Goal: Task Accomplishment & Management: Complete application form

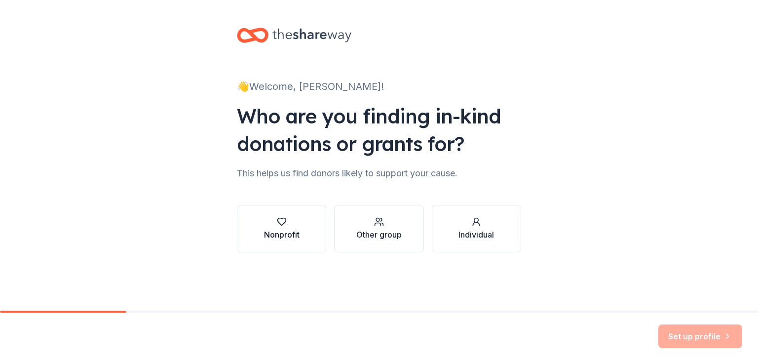
click at [274, 219] on div "button" at bounding box center [282, 222] width 36 height 10
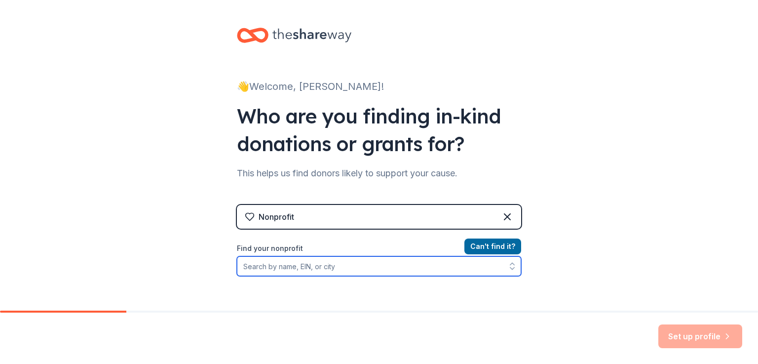
click at [359, 267] on input "Find your nonprofit" at bounding box center [379, 266] width 284 height 20
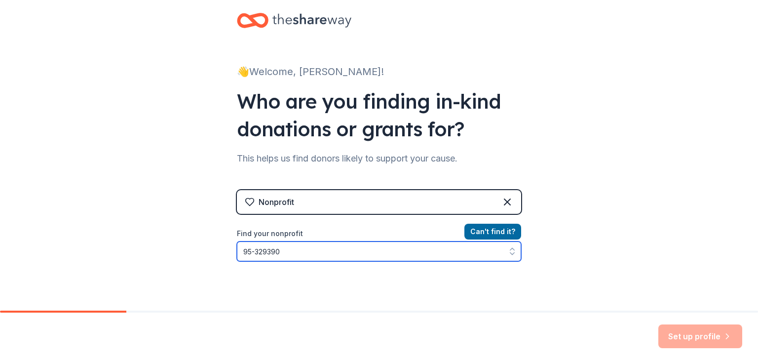
type input "[US_EMPLOYER_IDENTIFICATION_NUMBER]"
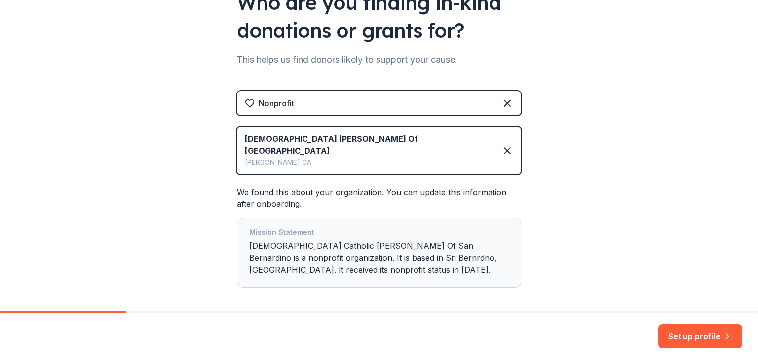
scroll to position [134, 0]
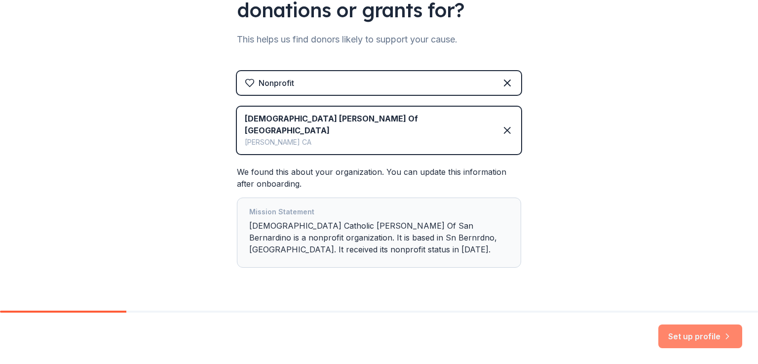
click at [701, 338] on button "Set up profile" at bounding box center [700, 336] width 84 height 24
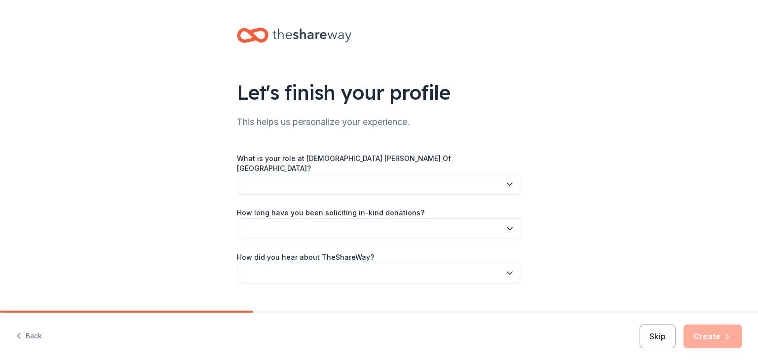
click at [382, 175] on button "button" at bounding box center [379, 184] width 284 height 21
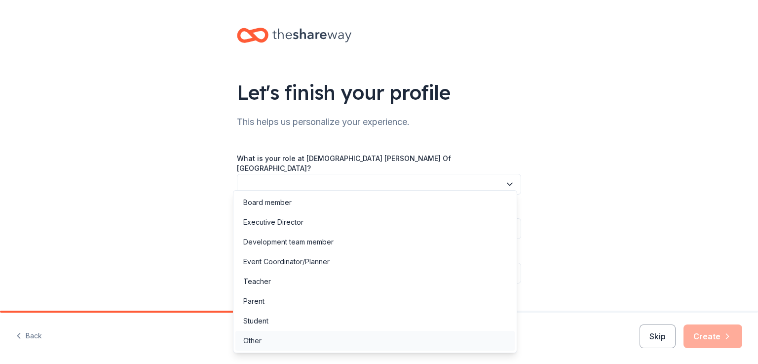
click at [257, 340] on div "Other" at bounding box center [252, 341] width 18 height 12
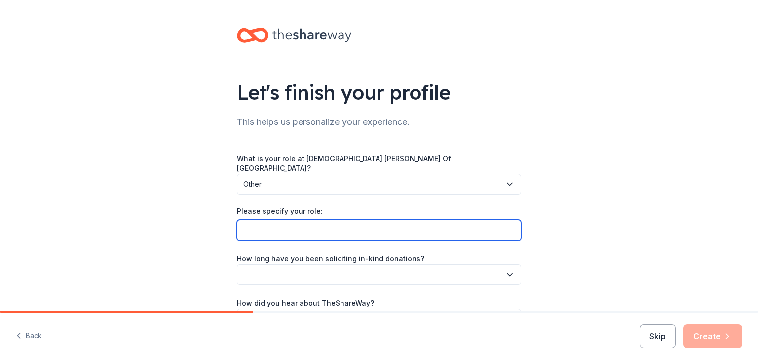
click at [445, 224] on input "Please specify your role:" at bounding box center [379, 230] width 284 height 21
click at [240, 222] on input "Ministry Co Chair" at bounding box center [379, 230] width 284 height 21
type input "Ministry Co Chair"
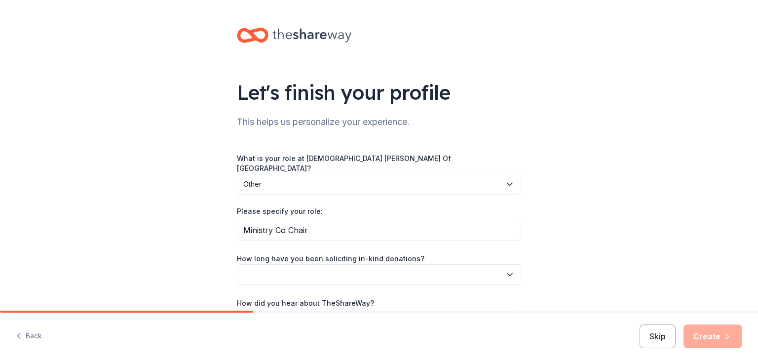
click at [266, 268] on button "button" at bounding box center [379, 274] width 284 height 21
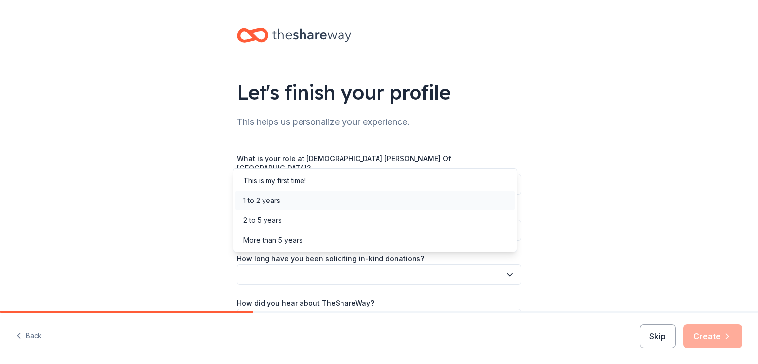
click at [266, 203] on div "1 to 2 years" at bounding box center [261, 200] width 37 height 12
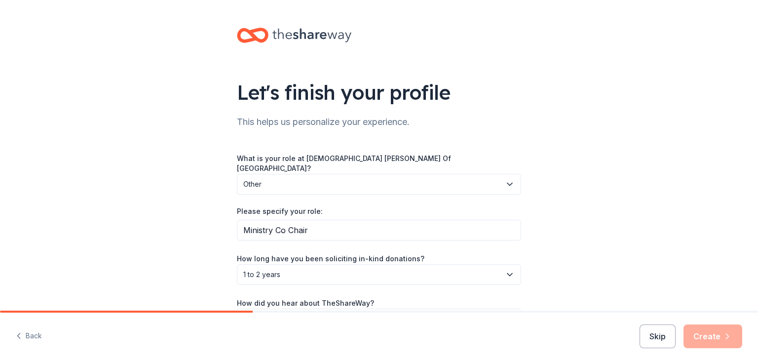
scroll to position [49, 0]
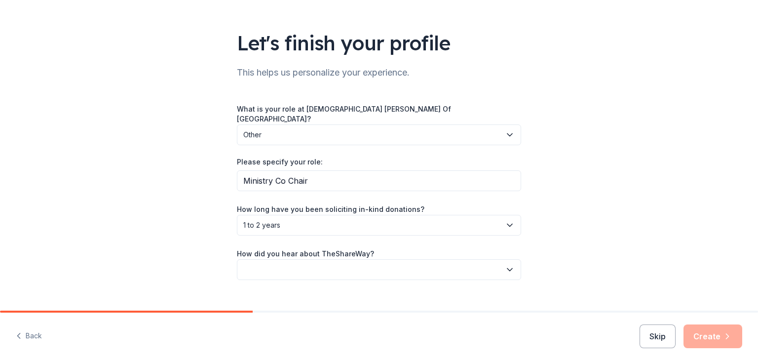
click at [506, 266] on button "button" at bounding box center [379, 269] width 284 height 21
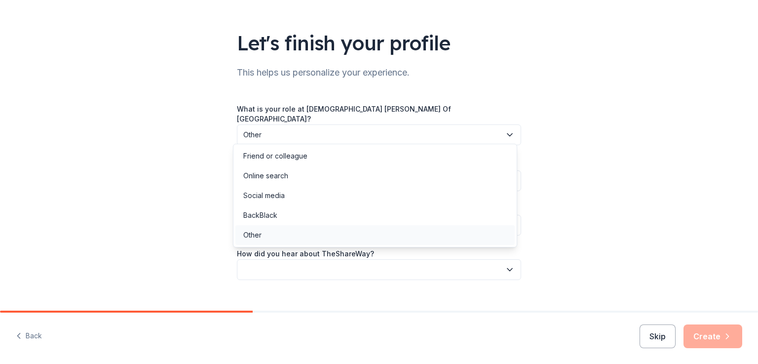
click at [457, 227] on div "Other" at bounding box center [374, 235] width 279 height 20
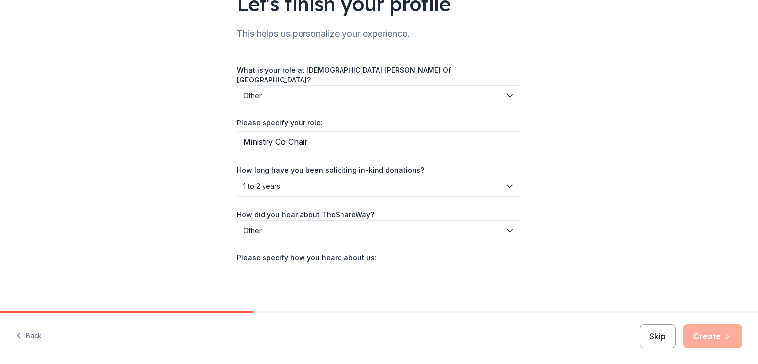
scroll to position [104, 0]
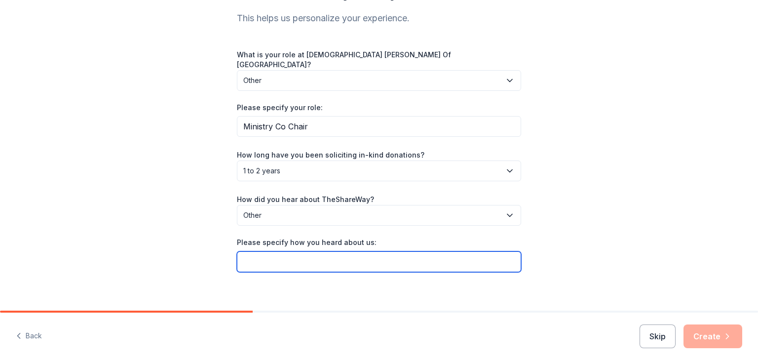
click at [402, 257] on input "Please specify how you heard about us:" at bounding box center [379, 261] width 284 height 21
type input "Ulta Beauty Community Outreach webpage"
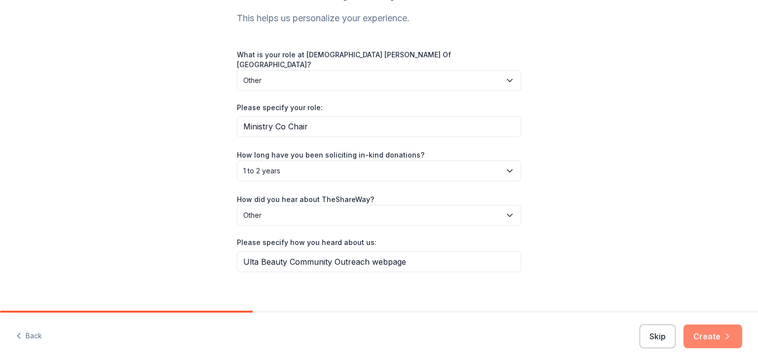
click at [705, 338] on button "Create" at bounding box center [712, 336] width 59 height 24
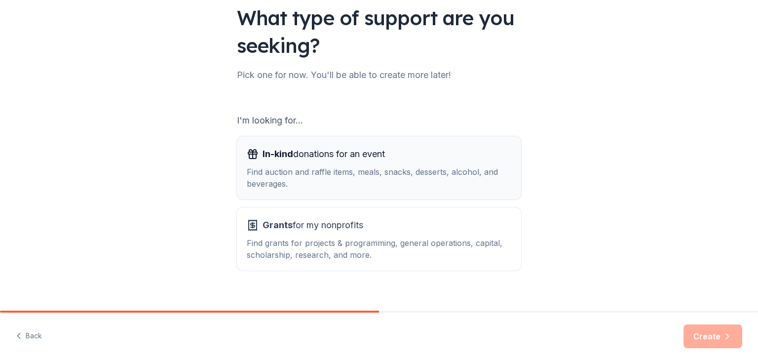
scroll to position [88, 0]
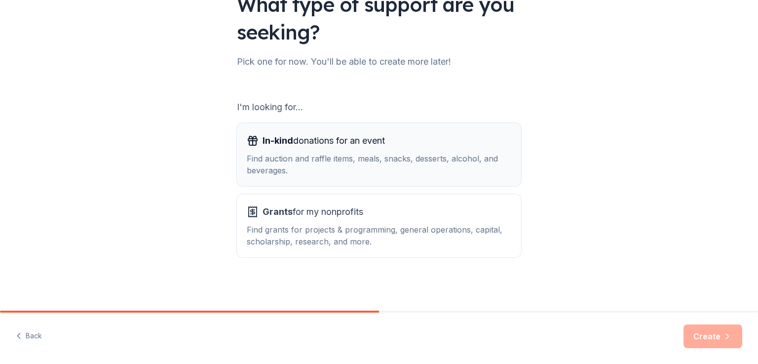
click at [355, 166] on div "Find auction and raffle items, meals, snacks, desserts, alcohol, and beverages." at bounding box center [379, 164] width 265 height 24
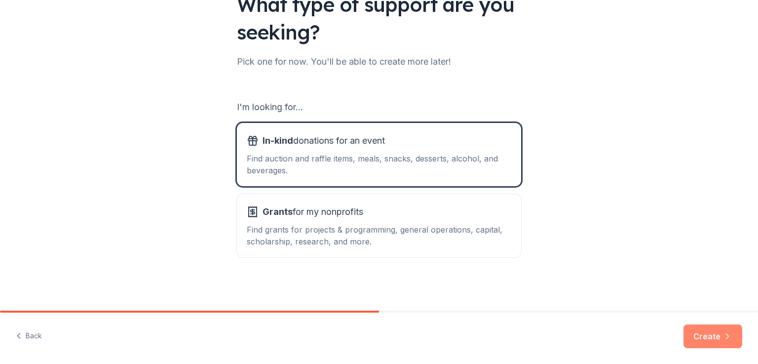
click at [708, 336] on button "Create" at bounding box center [712, 336] width 59 height 24
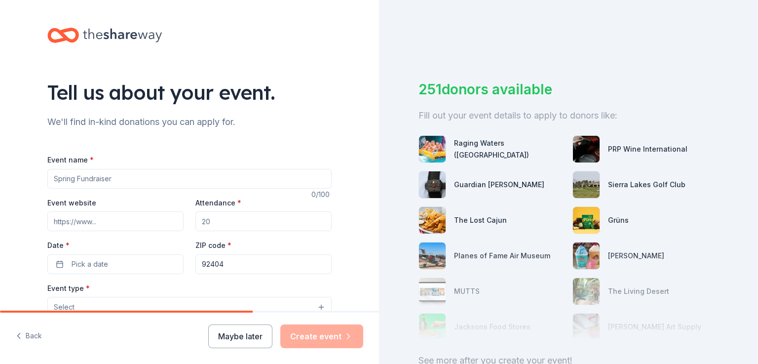
click at [141, 180] on input "Event name *" at bounding box center [189, 179] width 284 height 20
type input "[DATE] Silent Auction"
click at [95, 221] on input "Event website" at bounding box center [115, 221] width 136 height 20
drag, startPoint x: 227, startPoint y: 226, endPoint x: 169, endPoint y: 224, distance: 57.3
click at [169, 224] on div "Event website Attendance * Date * Pick a date ZIP code * 92404" at bounding box center [189, 234] width 284 height 77
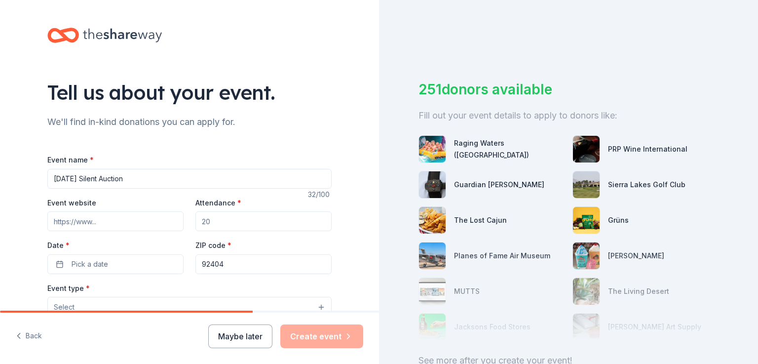
type input "8"
type input "5000"
click at [107, 265] on button "Pick a date" at bounding box center [115, 264] width 136 height 20
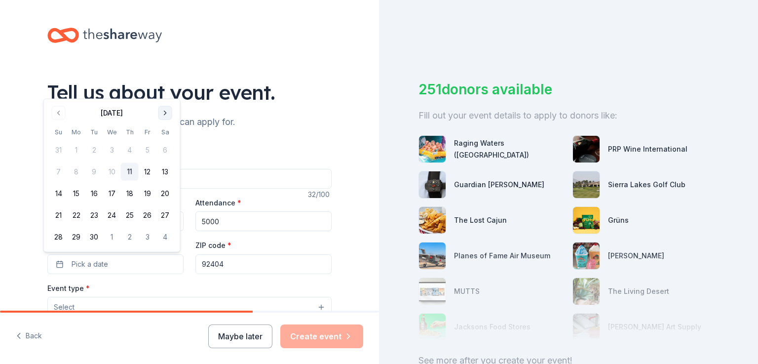
click at [165, 114] on button "Go to next month" at bounding box center [165, 113] width 14 height 14
click at [149, 150] on button "3" at bounding box center [148, 150] width 18 height 18
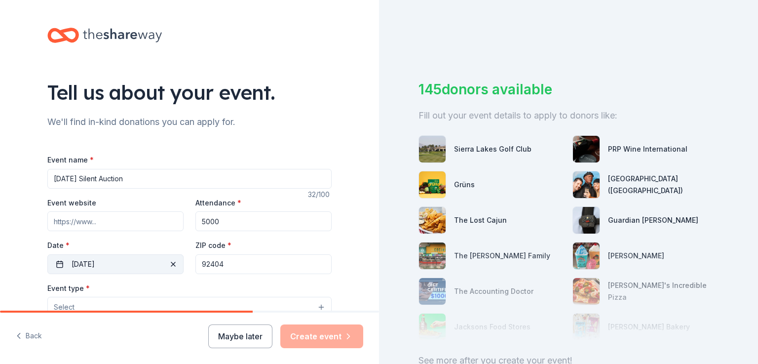
drag, startPoint x: 249, startPoint y: 263, endPoint x: 144, endPoint y: 263, distance: 105.6
click at [144, 263] on div "Event website Attendance * 5000 Date * [DATE] ZIP code * 92404" at bounding box center [189, 234] width 284 height 77
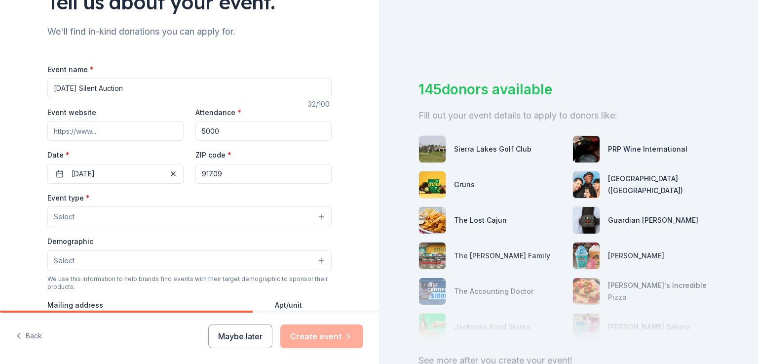
scroll to position [99, 0]
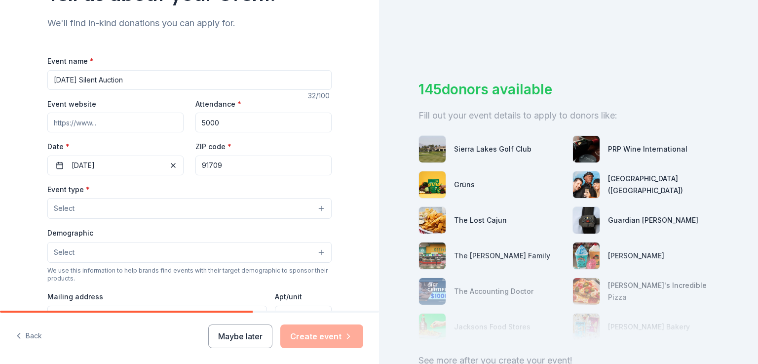
type input "91709"
click at [153, 211] on button "Select" at bounding box center [189, 208] width 284 height 21
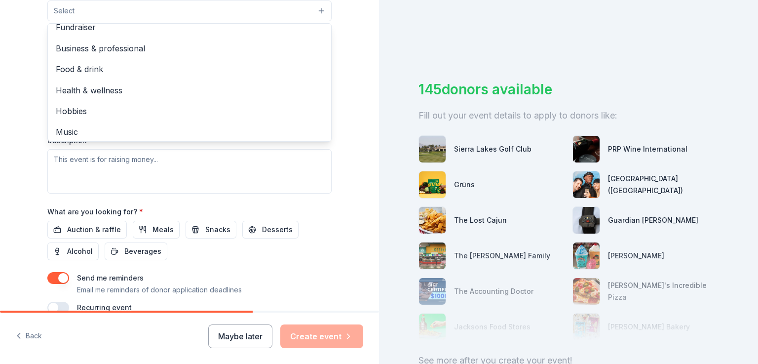
scroll to position [0, 0]
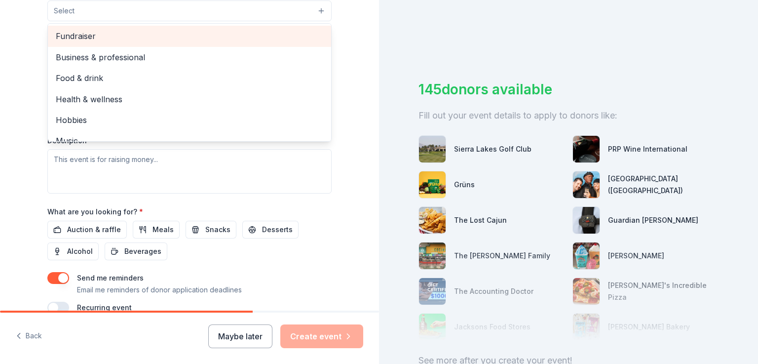
click at [203, 37] on span "Fundraiser" at bounding box center [189, 36] width 267 height 13
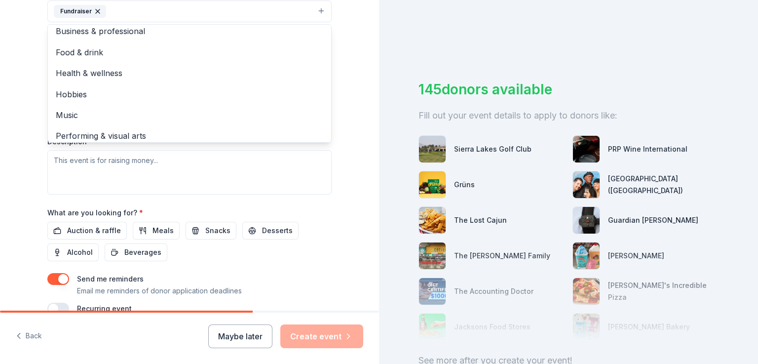
scroll to position [12, 0]
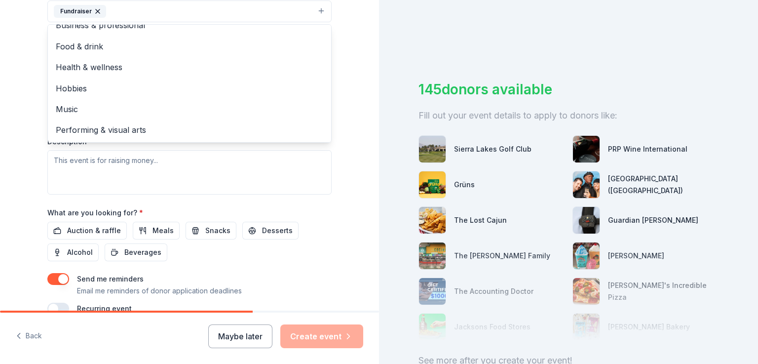
click at [354, 82] on div "Tell us about your event. We'll find in-kind donations you can apply for. Event…" at bounding box center [189, 33] width 379 height 658
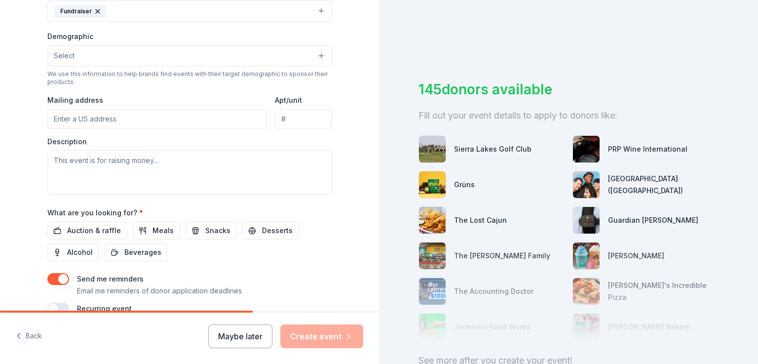
click at [217, 60] on button "Select" at bounding box center [189, 55] width 284 height 21
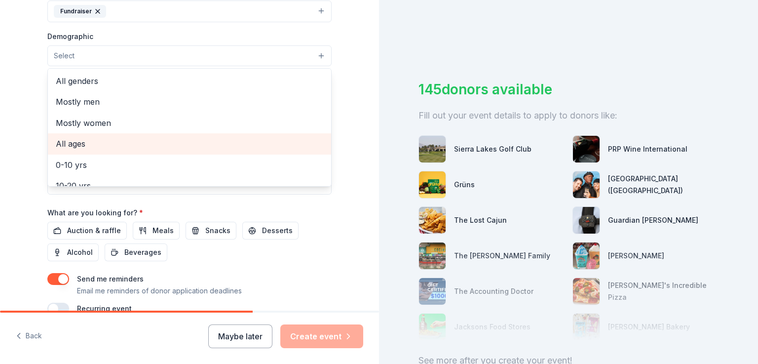
click at [223, 138] on span "All ages" at bounding box center [189, 143] width 267 height 13
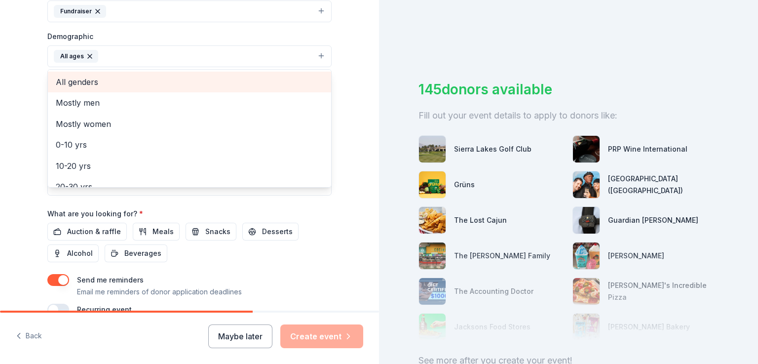
click at [247, 85] on span "All genders" at bounding box center [189, 82] width 267 height 13
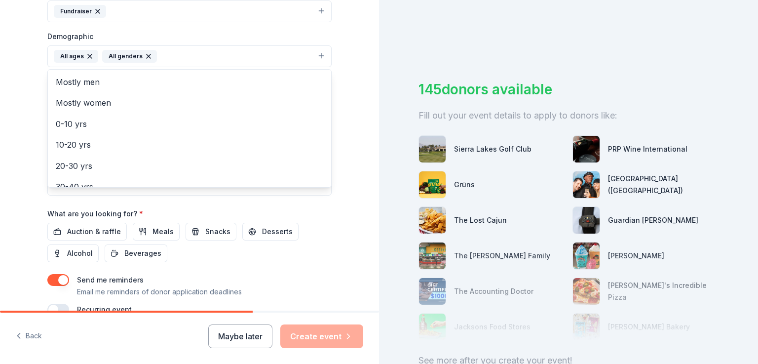
click at [355, 122] on div "Tell us about your event. We'll find in-kind donations you can apply for. Event…" at bounding box center [189, 33] width 379 height 659
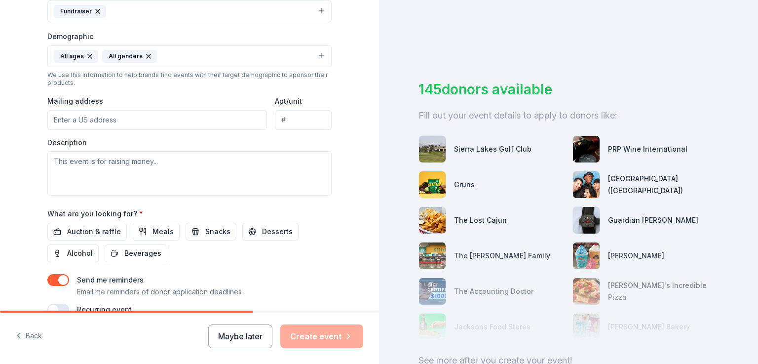
click at [119, 118] on input "Mailing address" at bounding box center [157, 120] width 220 height 20
paste input "[STREET_ADDRESS]"
type input "[STREET_ADDRESS]"
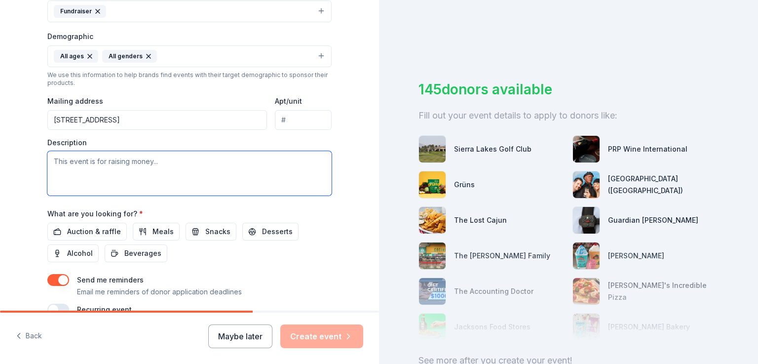
click at [153, 167] on textarea at bounding box center [189, 173] width 284 height 44
click at [207, 151] on textarea at bounding box center [189, 173] width 284 height 44
paste textarea "Our [DATE] serves many surrounding communities near [GEOGRAPHIC_DATA][PERSON_NA…"
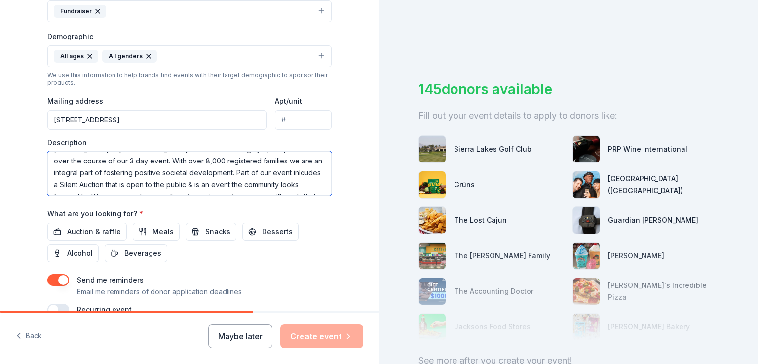
scroll to position [26, 0]
click at [220, 172] on textarea "Our [DATE] serves many surrounding communities near [GEOGRAPHIC_DATA][PERSON_NA…" at bounding box center [189, 173] width 284 height 44
click at [218, 170] on textarea "Our [DATE] serves many surrounding communities near [GEOGRAPHIC_DATA][PERSON_NA…" at bounding box center [189, 173] width 284 height 44
click at [94, 186] on textarea "Our [DATE] serves many surrounding communities near [GEOGRAPHIC_DATA][PERSON_NA…" at bounding box center [189, 173] width 284 height 44
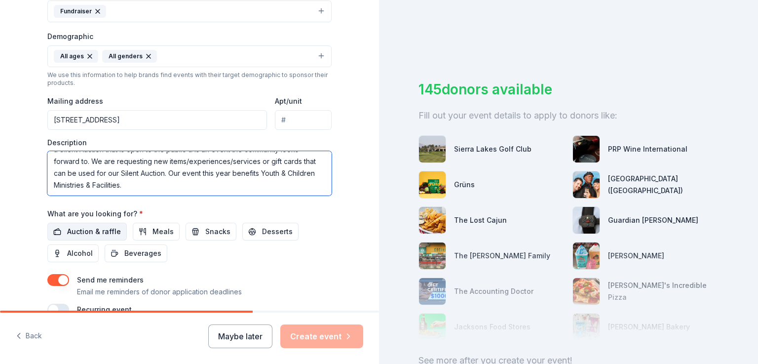
type textarea "Our [DATE] serves many surrounding communities near [GEOGRAPHIC_DATA][PERSON_NA…"
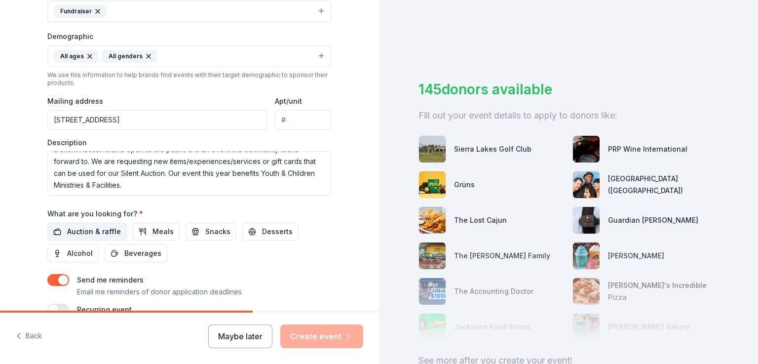
click at [98, 228] on span "Auction & raffle" at bounding box center [94, 232] width 54 height 12
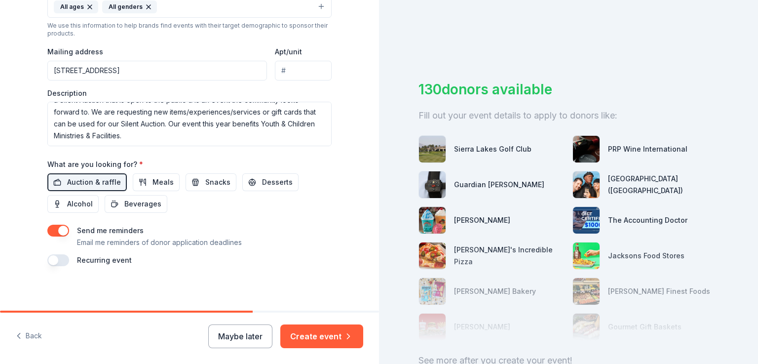
scroll to position [346, 0]
click at [153, 183] on span "Meals" at bounding box center [162, 181] width 21 height 12
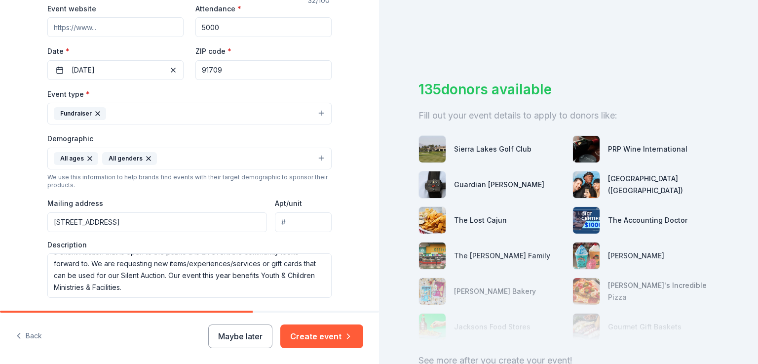
scroll to position [149, 0]
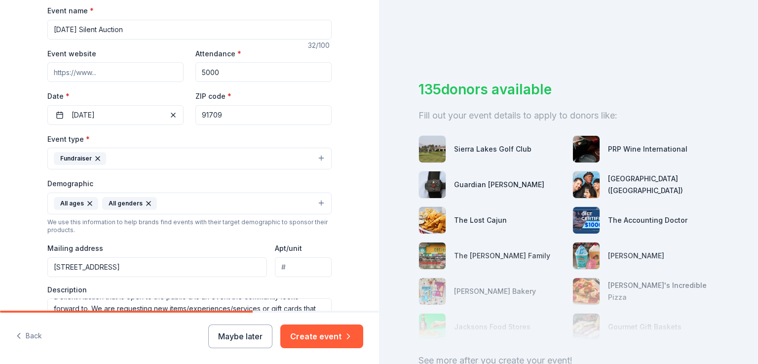
click at [114, 77] on input "Event website" at bounding box center [115, 72] width 136 height 20
paste input "[URL][DOMAIN_NAME]"
type input "[URL][DOMAIN_NAME]"
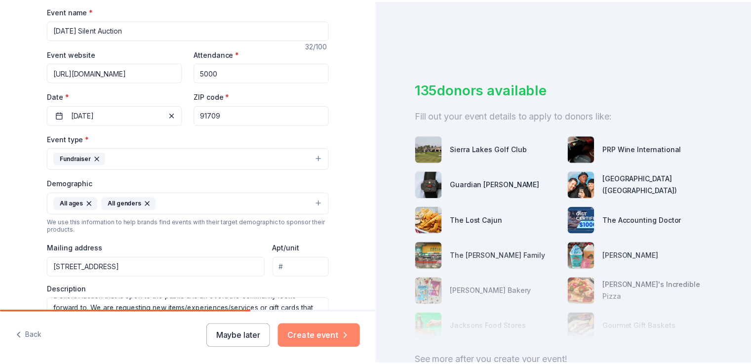
scroll to position [0, 0]
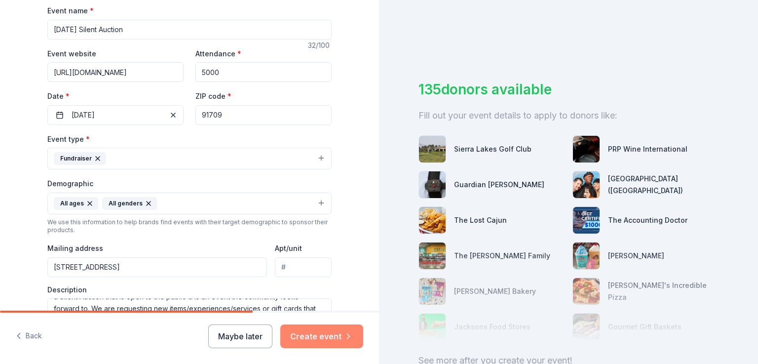
click at [339, 339] on button "Create event" at bounding box center [321, 336] width 83 height 24
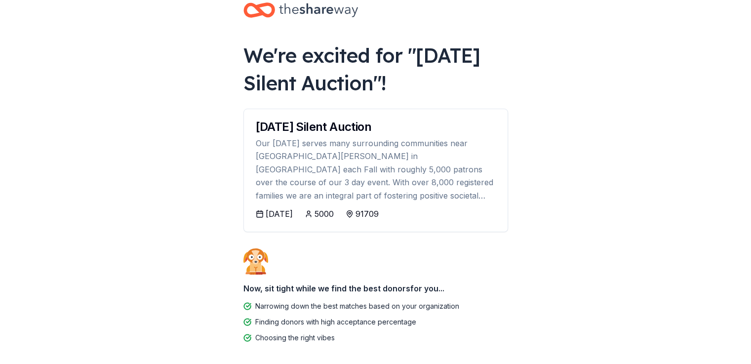
scroll to position [66, 0]
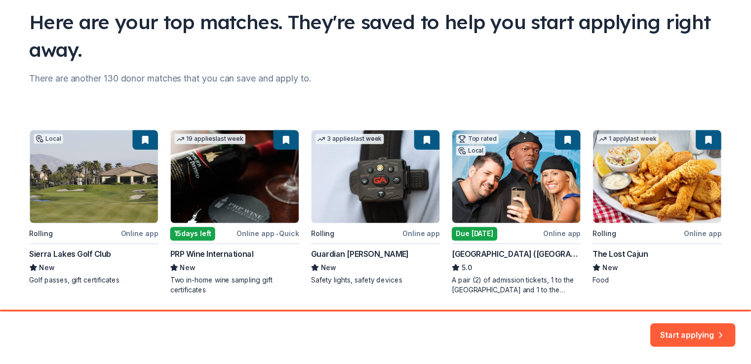
scroll to position [104, 0]
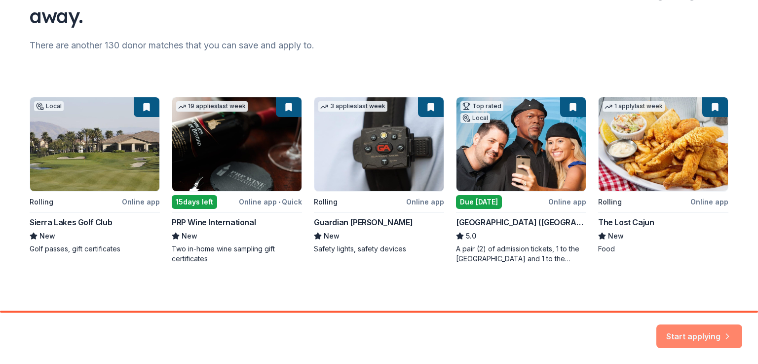
click at [682, 328] on button "Start applying" at bounding box center [699, 330] width 86 height 24
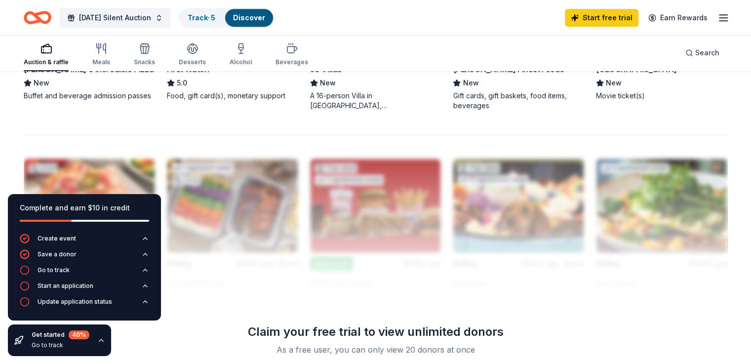
scroll to position [760, 0]
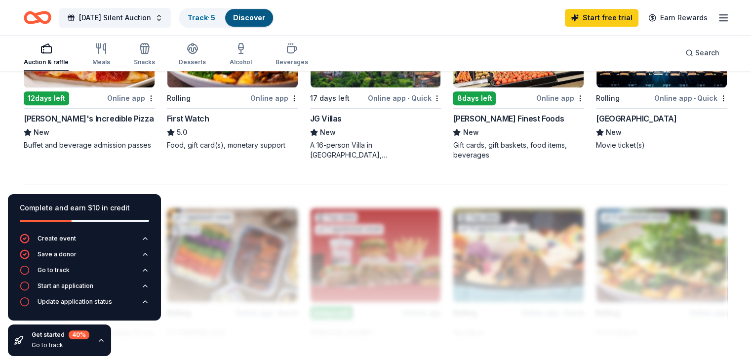
click at [135, 96] on div "Online app" at bounding box center [131, 98] width 48 height 12
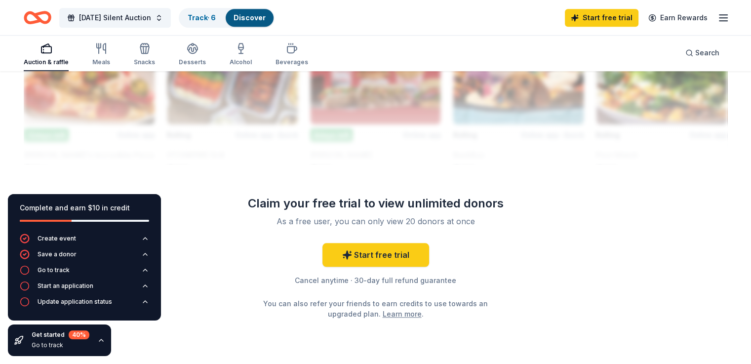
scroll to position [975, 0]
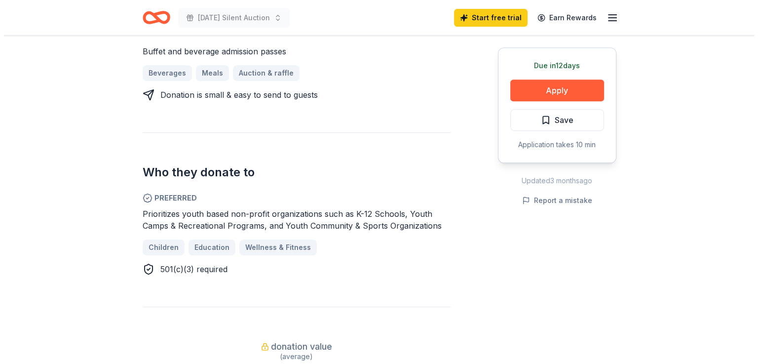
scroll to position [444, 0]
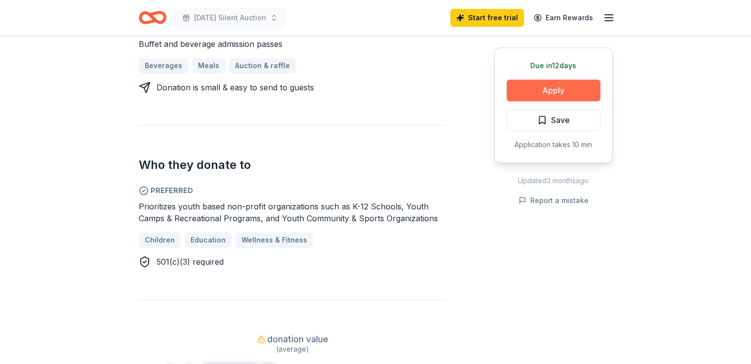
click at [542, 94] on button "Apply" at bounding box center [553, 90] width 94 height 22
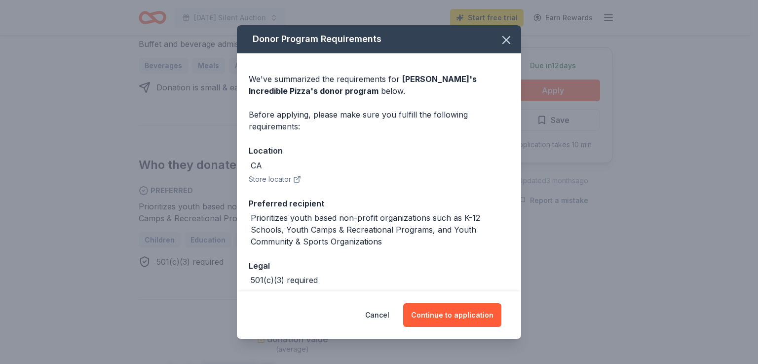
click at [272, 180] on button "Store locator" at bounding box center [275, 179] width 52 height 12
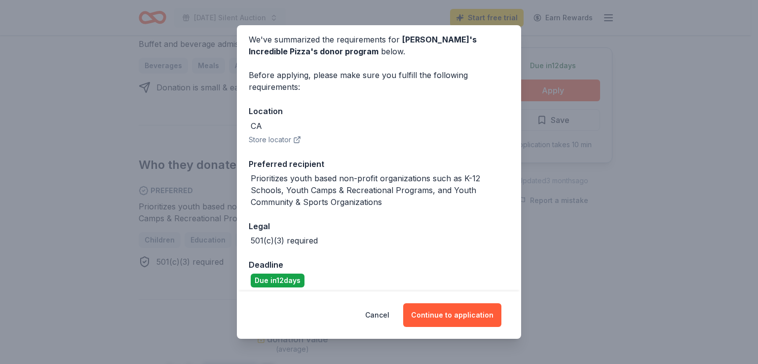
scroll to position [47, 0]
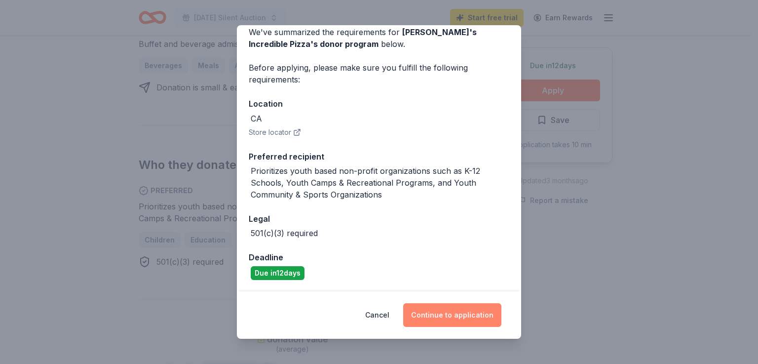
click at [443, 312] on button "Continue to application" at bounding box center [452, 315] width 98 height 24
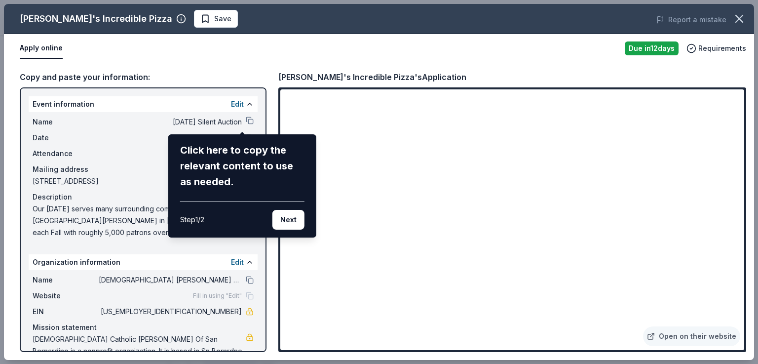
click at [242, 121] on div "John's Incredible Pizza Save Report a mistake Apply online Due in 12 days Requi…" at bounding box center [379, 182] width 750 height 356
click at [222, 120] on div "John's Incredible Pizza Save Report a mistake Apply online Due in 12 days Requi…" at bounding box center [379, 182] width 750 height 356
click at [244, 120] on div "John's Incredible Pizza Save Report a mistake Apply online Due in 12 days Requi…" at bounding box center [379, 182] width 750 height 356
click at [291, 224] on button "Next" at bounding box center [288, 220] width 32 height 20
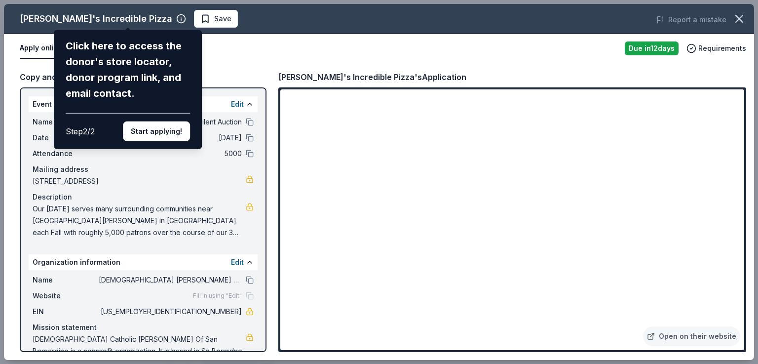
click at [125, 18] on div "John's Incredible Pizza Click here to access the donor's store locator, donor p…" at bounding box center [379, 182] width 750 height 356
click at [157, 133] on button "Start applying!" at bounding box center [156, 131] width 67 height 20
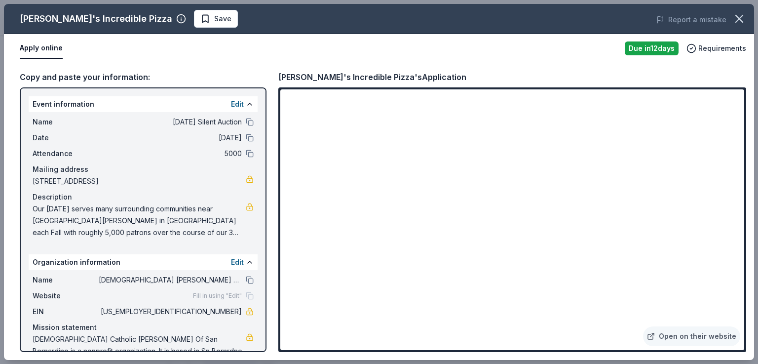
click at [242, 120] on div "John's Incredible Pizza Save Report a mistake Apply online Due in 12 days Requi…" at bounding box center [379, 182] width 750 height 356
click at [176, 17] on icon "button" at bounding box center [181, 19] width 10 height 10
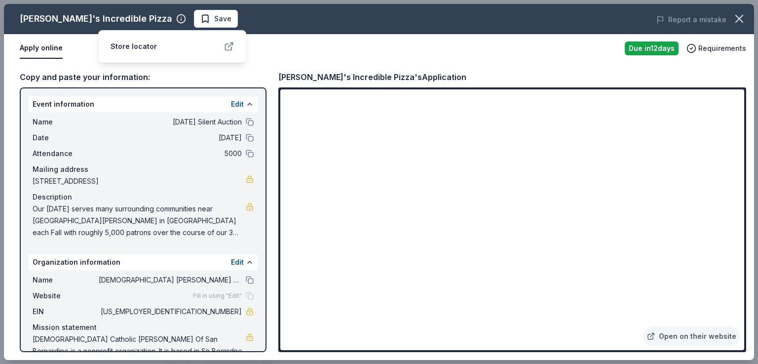
click at [231, 48] on icon at bounding box center [229, 46] width 10 height 10
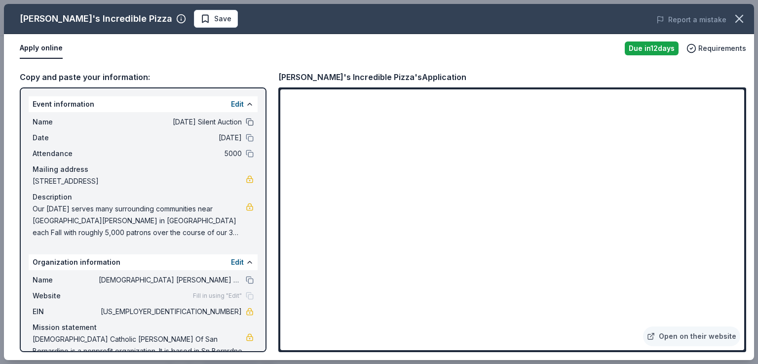
click at [246, 123] on button at bounding box center [250, 122] width 8 height 8
drag, startPoint x: 34, startPoint y: 209, endPoint x: 172, endPoint y: 224, distance: 138.9
click at [172, 224] on span "Our [DATE] serves many surrounding communities near [GEOGRAPHIC_DATA][PERSON_NA…" at bounding box center [139, 221] width 213 height 36
click at [246, 207] on link at bounding box center [250, 207] width 8 height 8
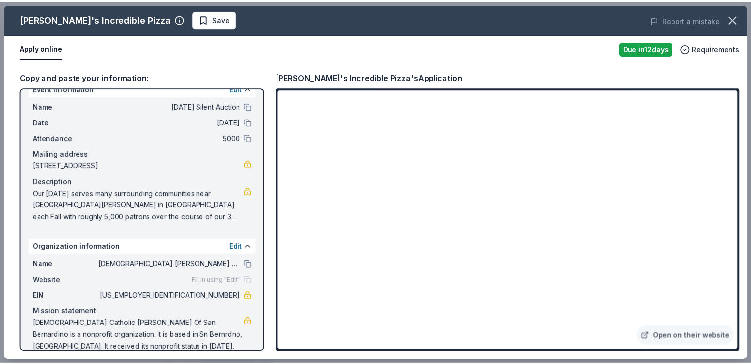
scroll to position [30, 0]
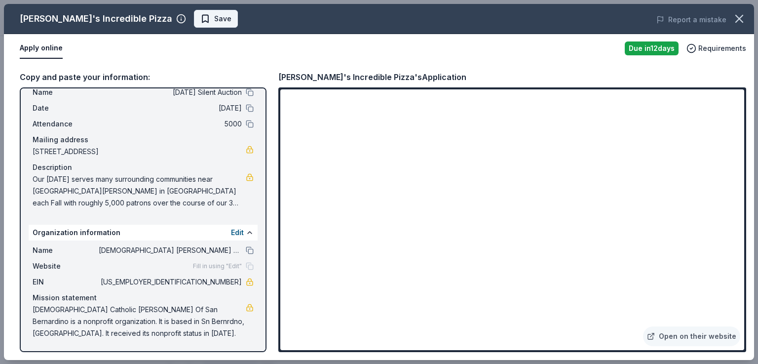
click at [200, 18] on span "Save" at bounding box center [215, 19] width 31 height 12
click at [740, 21] on icon "button" at bounding box center [739, 19] width 14 height 14
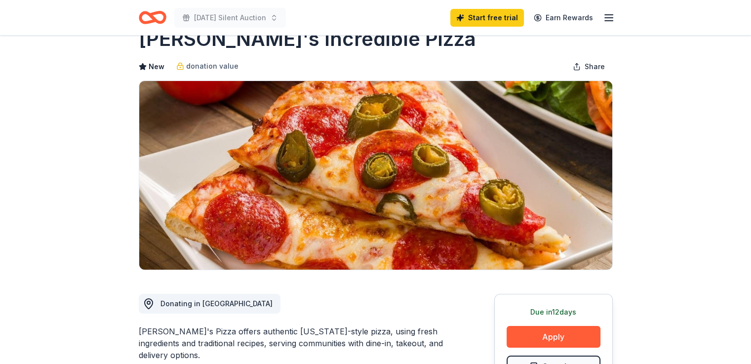
scroll to position [0, 0]
